Goal: Information Seeking & Learning: Find specific fact

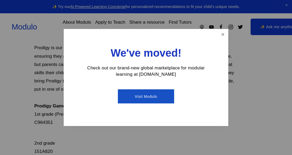
scroll to position [39, 0]
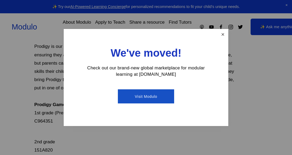
click at [221, 38] on link "Close" at bounding box center [222, 34] width 9 height 9
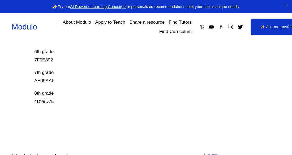
scroll to position [214, 0]
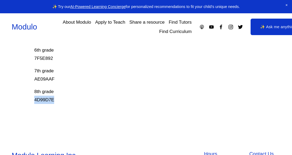
copy p "4D99D7E"
drag, startPoint x: 33, startPoint y: 97, endPoint x: 57, endPoint y: 102, distance: 25.2
copy p "AE09AAF"
drag, startPoint x: 33, startPoint y: 77, endPoint x: 72, endPoint y: 80, distance: 39.1
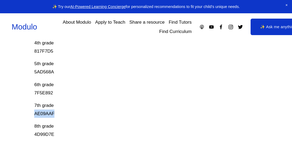
scroll to position [178, 0]
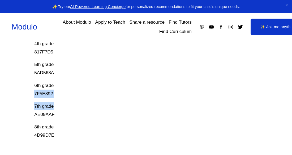
drag, startPoint x: 27, startPoint y: 93, endPoint x: 84, endPoint y: 97, distance: 56.7
click at [84, 97] on div "Prodigy Game Codes Prodigy is our go-to mastery- based tool to give kids lots o…" at bounding box center [146, 18] width 292 height 275
copy p "7F5E892"
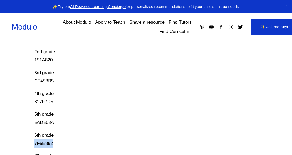
scroll to position [130, 0]
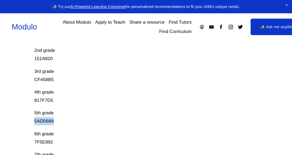
drag, startPoint x: 30, startPoint y: 120, endPoint x: 65, endPoint y: 123, distance: 35.4
click at [65, 123] on div "Prodigy Game Codes Prodigy is our go-to mastery- based tool to give kids lots o…" at bounding box center [146, 67] width 292 height 275
copy p "5AD568A"
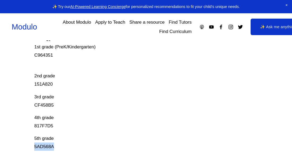
scroll to position [105, 0]
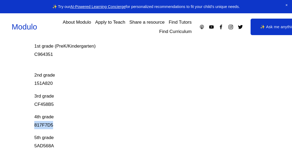
copy p "817F7D5"
drag, startPoint x: 31, startPoint y: 123, endPoint x: 74, endPoint y: 124, distance: 42.5
click at [74, 124] on div "Prodigy Game Codes Prodigy is our go-to mastery- based tool to give kids lots o…" at bounding box center [146, 91] width 292 height 275
copy p "CF458B5"
drag, startPoint x: 33, startPoint y: 101, endPoint x: 84, endPoint y: 108, distance: 51.3
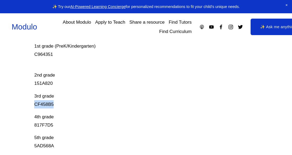
click at [84, 108] on div "Prodigy Game Codes Prodigy is our go-to mastery- based tool to give kids lots o…" at bounding box center [146, 91] width 292 height 275
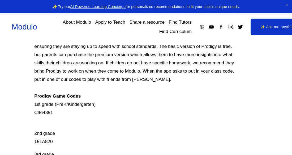
scroll to position [48, 0]
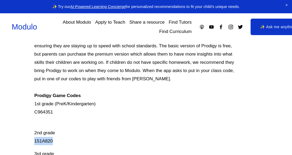
drag, startPoint x: 31, startPoint y: 139, endPoint x: 72, endPoint y: 143, distance: 41.1
click at [72, 143] on div "Prodigy Game Codes Prodigy is our go-to mastery- based tool to give kids lots o…" at bounding box center [146, 149] width 292 height 275
copy p "151A820"
drag, startPoint x: 33, startPoint y: 111, endPoint x: 67, endPoint y: 116, distance: 33.6
click at [67, 116] on div "Prodigy Game Codes Prodigy is our go-to mastery- based tool to give kids lots o…" at bounding box center [146, 149] width 292 height 275
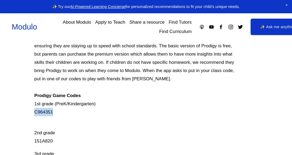
copy p "C964351"
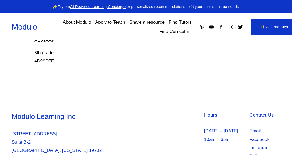
scroll to position [279, 0]
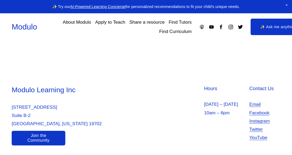
click at [46, 141] on link "Join the Community" at bounding box center [39, 138] width 54 height 15
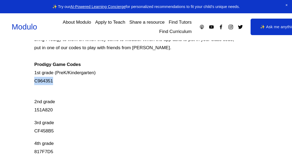
scroll to position [0, 0]
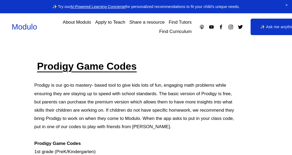
click at [285, 4] on span "Close Announcement" at bounding box center [286, 5] width 11 height 11
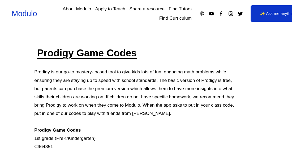
click at [264, 16] on link "✨ Ask me anything" at bounding box center [278, 13] width 55 height 16
